Goal: Check status: Check status

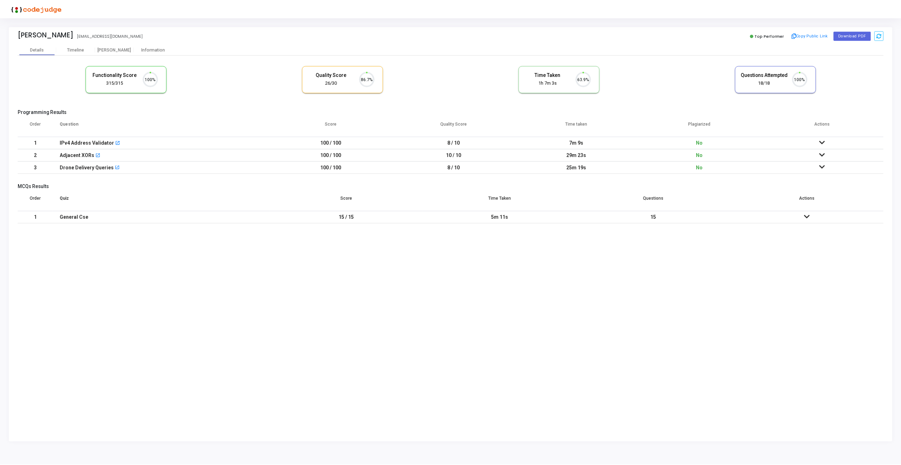
scroll to position [15, 18]
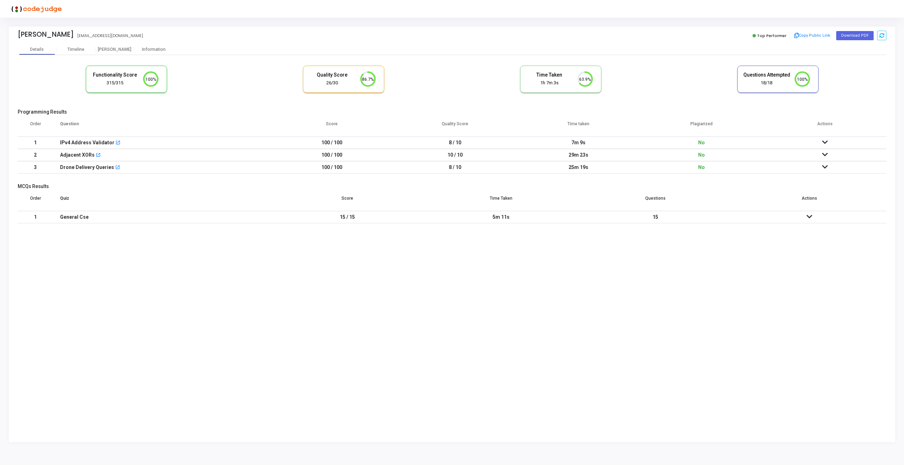
click at [258, 138] on div "IPv4 Address Validator open_in_new" at bounding box center [161, 143] width 203 height 12
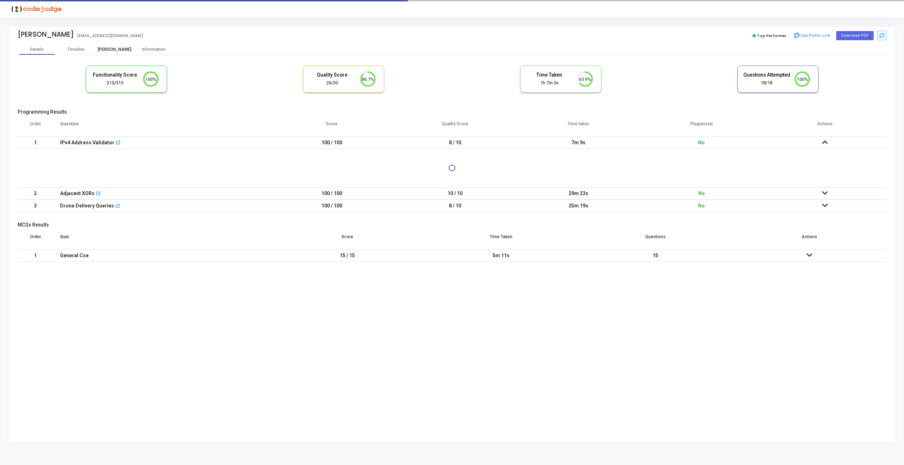
click at [116, 49] on div "[PERSON_NAME]" at bounding box center [114, 49] width 39 height 5
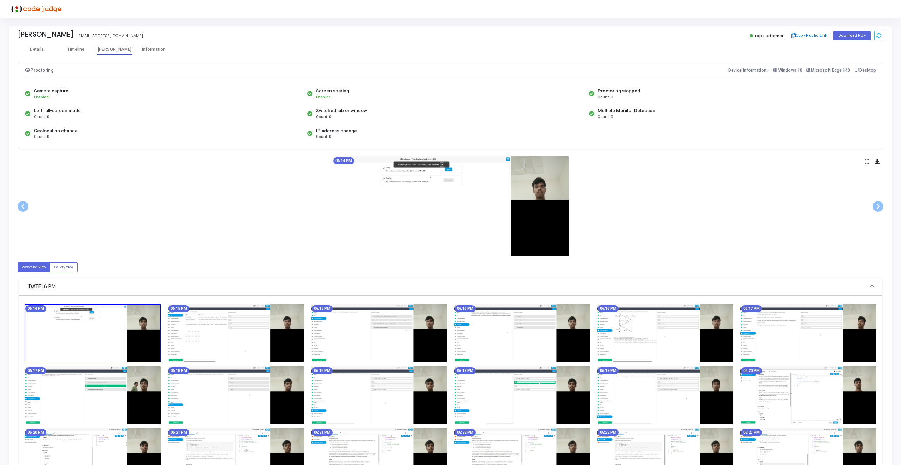
click at [864, 163] on div "06:14 PM" at bounding box center [451, 206] width 866 height 100
click at [867, 162] on icon at bounding box center [867, 162] width 5 height 4
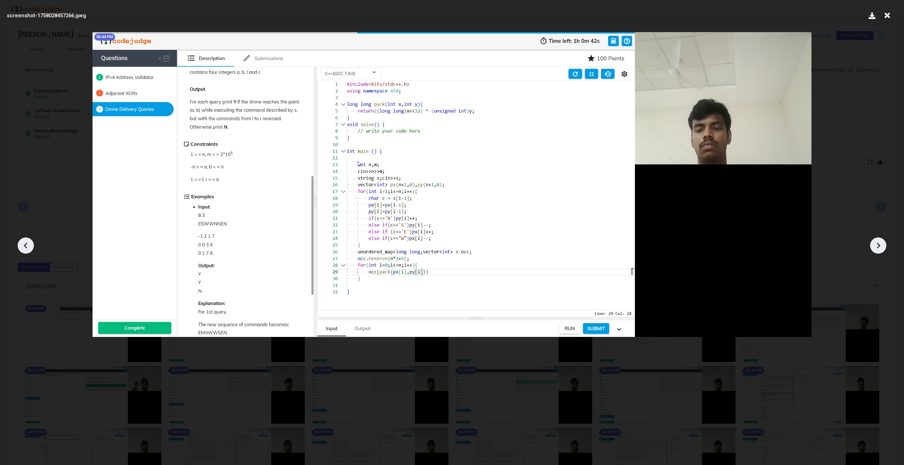
click at [528, 294] on img at bounding box center [451, 184] width 719 height 305
click at [889, 16] on icon at bounding box center [887, 15] width 11 height 13
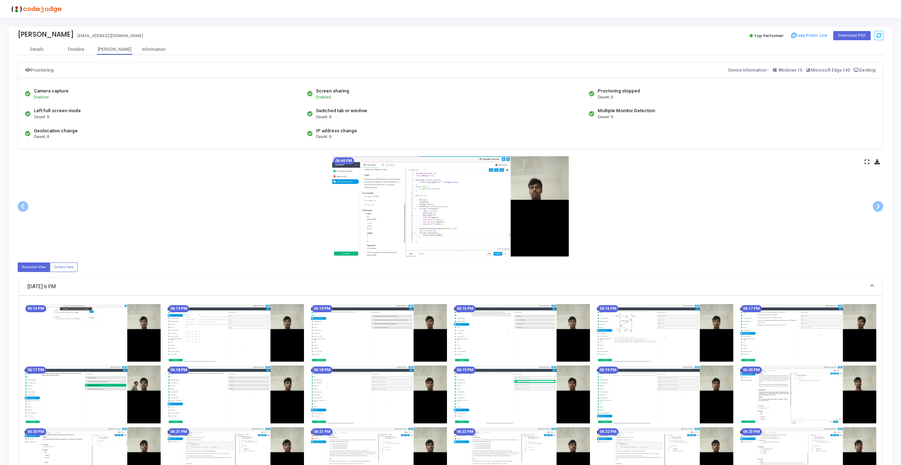
click at [866, 164] on icon at bounding box center [867, 162] width 5 height 4
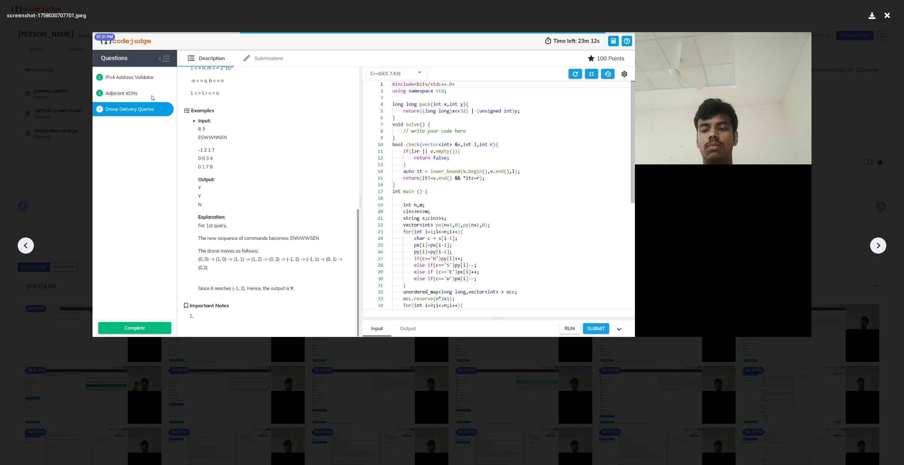
click at [888, 17] on icon at bounding box center [887, 15] width 11 height 13
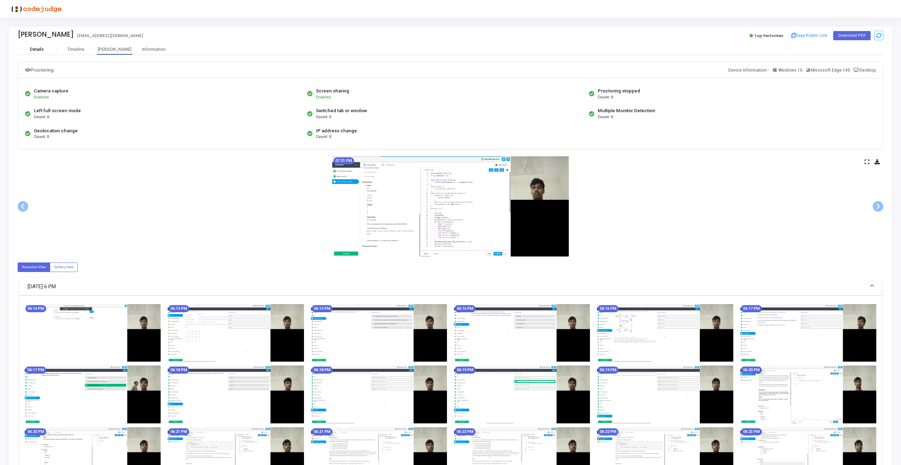
click at [43, 48] on div "Details" at bounding box center [37, 49] width 14 height 5
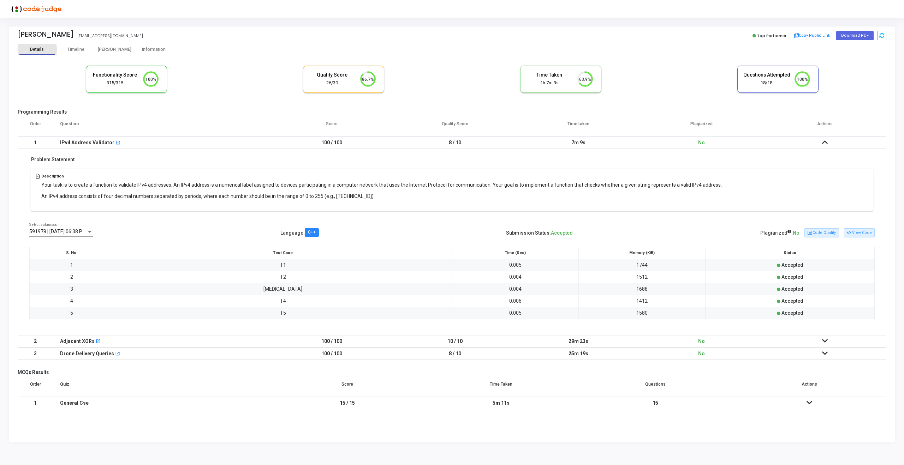
scroll to position [3, 3]
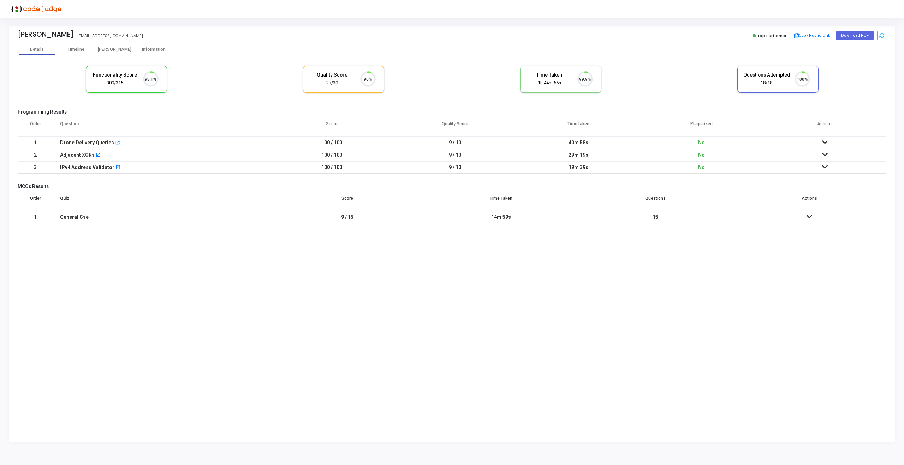
scroll to position [15, 18]
click at [112, 53] on div "[PERSON_NAME]" at bounding box center [114, 49] width 39 height 11
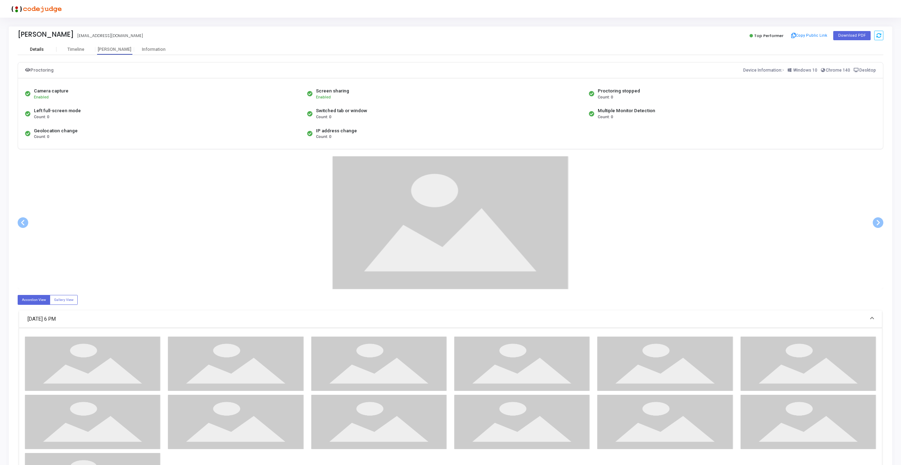
click at [46, 50] on div "Details" at bounding box center [37, 49] width 39 height 5
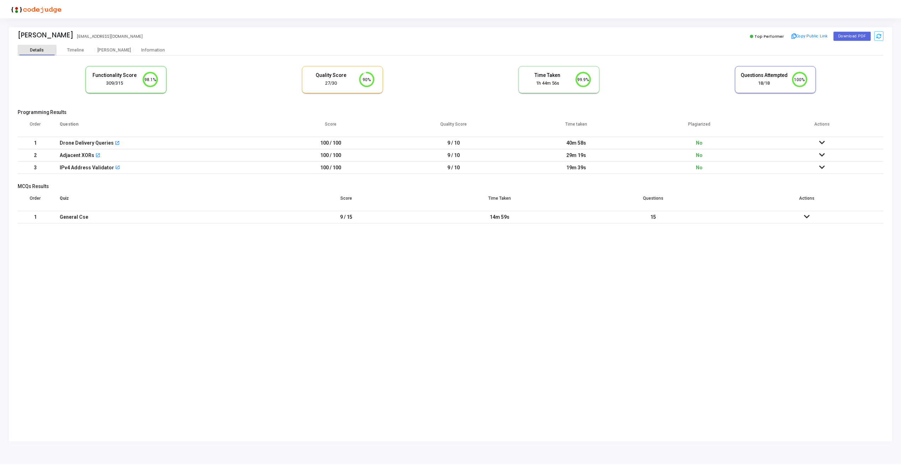
scroll to position [15, 18]
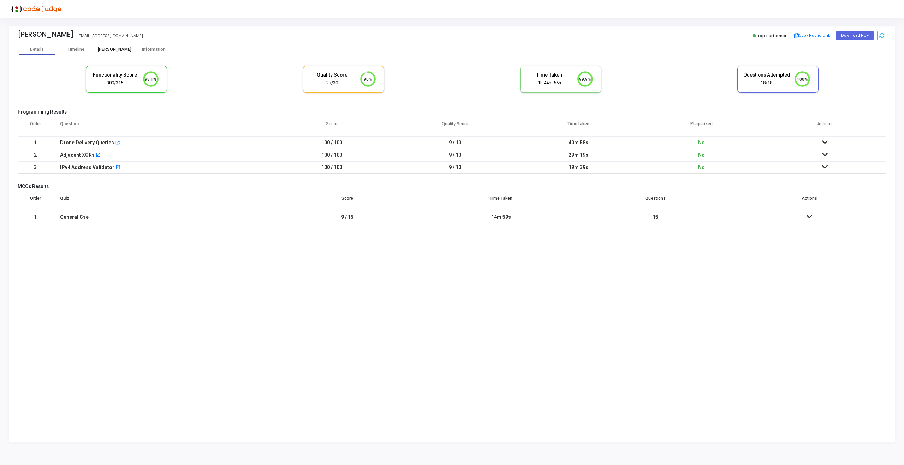
click at [119, 49] on div "[PERSON_NAME]" at bounding box center [114, 49] width 39 height 5
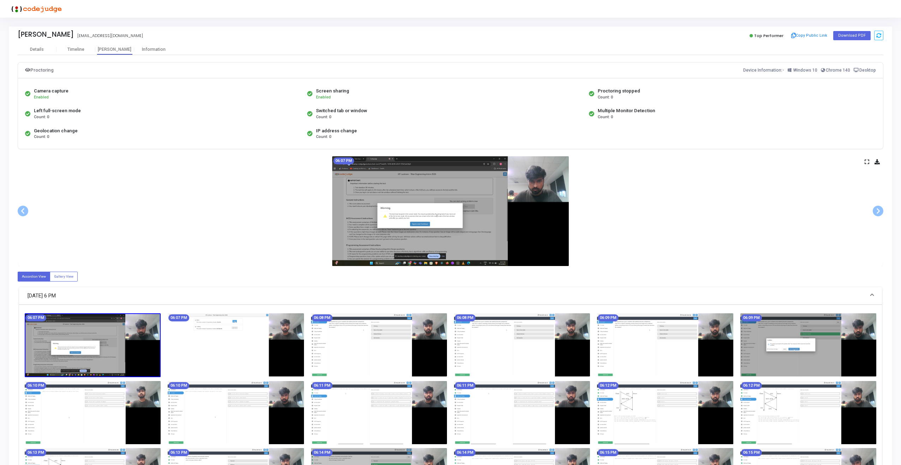
click at [866, 163] on icon at bounding box center [867, 162] width 5 height 4
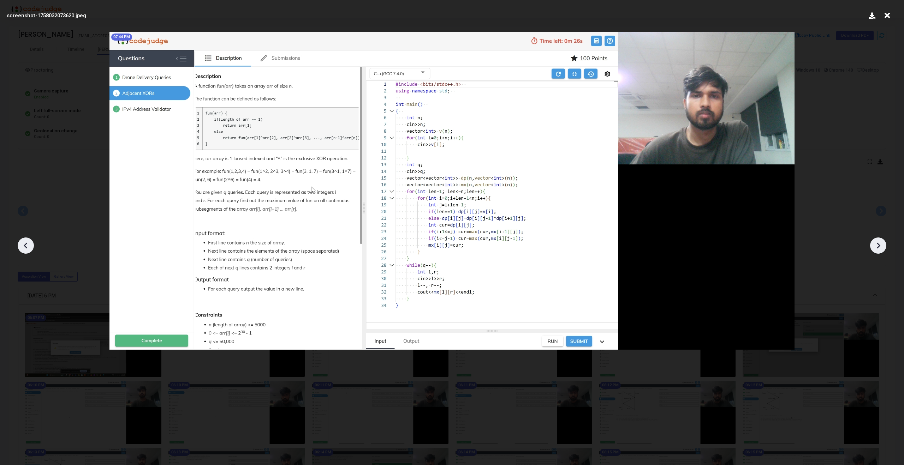
click at [888, 14] on icon at bounding box center [887, 15] width 11 height 13
